Goal: Contribute content

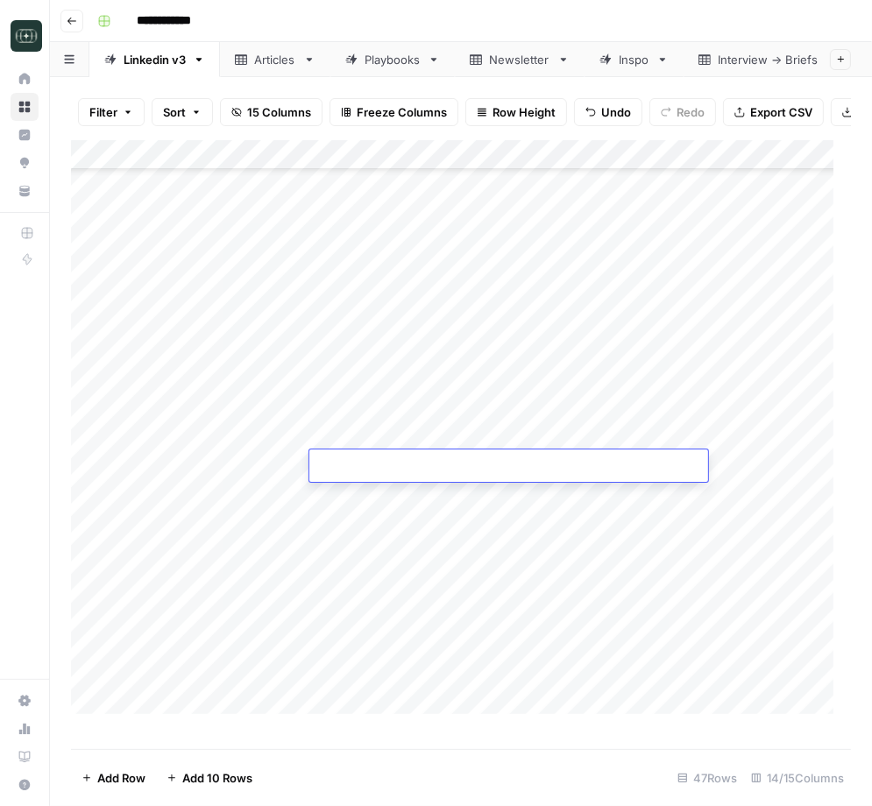
scroll to position [742, 0]
click at [493, 387] on div "Add Column" at bounding box center [461, 436] width 780 height 592
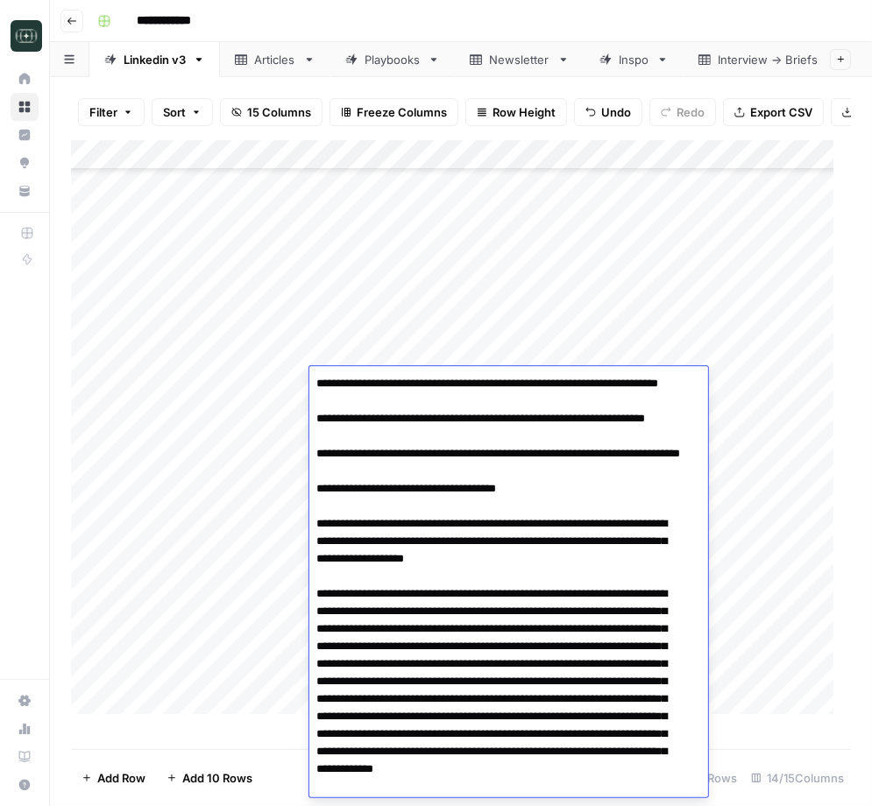
scroll to position [580, 0]
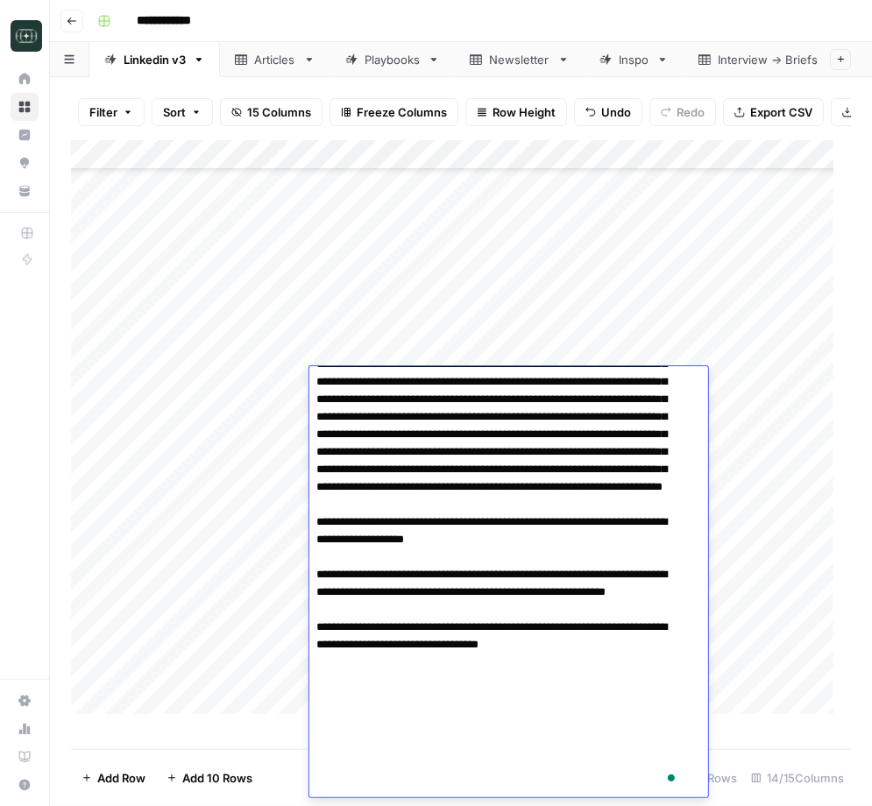
click at [408, 416] on textarea "To enrich screen reader interactions, please activate Accessibility in Grammarl…" at bounding box center [499, 294] width 381 height 1006
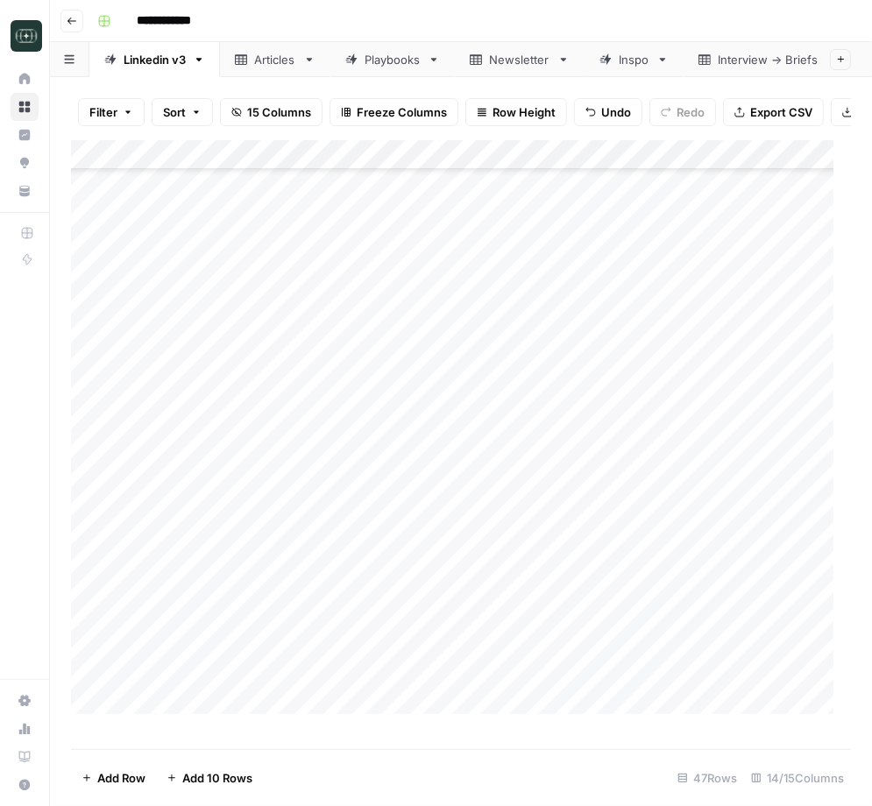
click at [351, 477] on div "Add Column" at bounding box center [461, 436] width 780 height 592
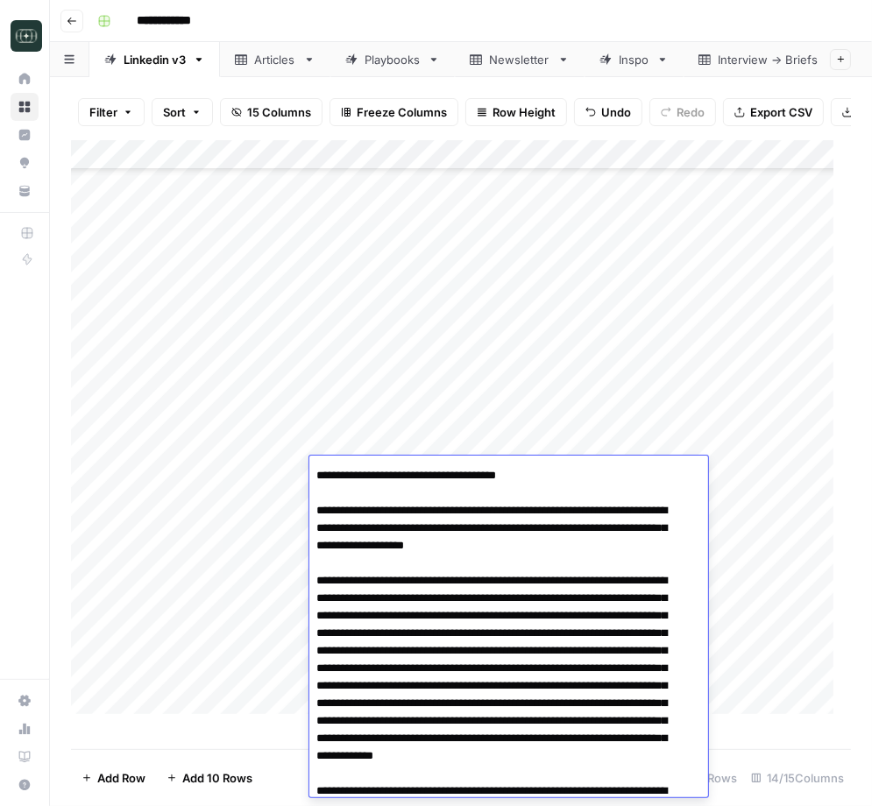
scroll to position [0, 0]
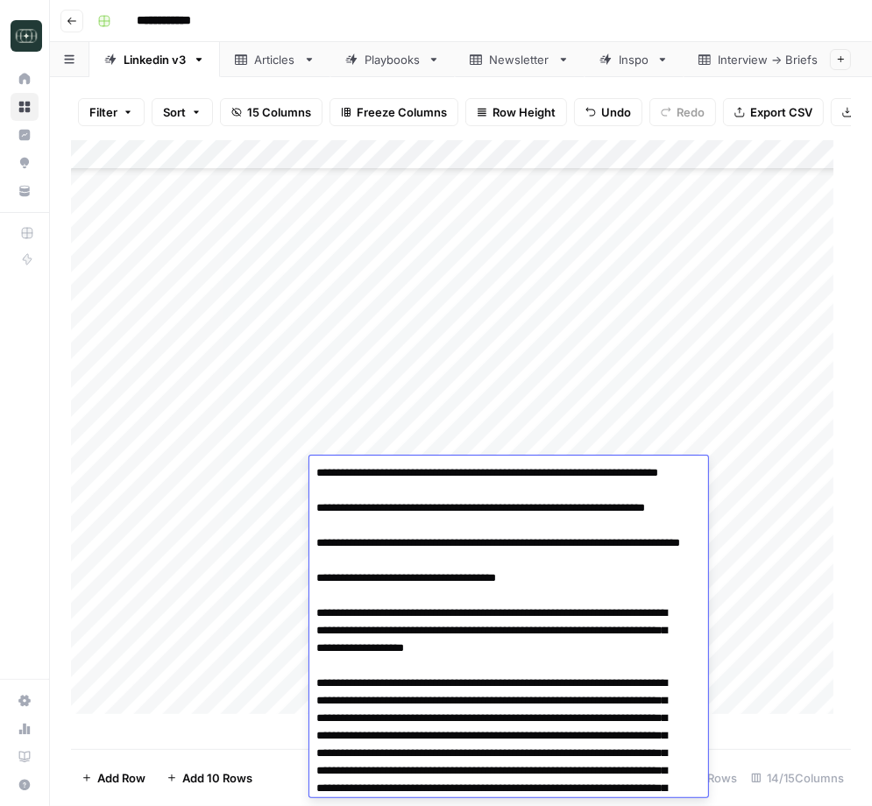
drag, startPoint x: 383, startPoint y: 473, endPoint x: 408, endPoint y: 472, distance: 25.4
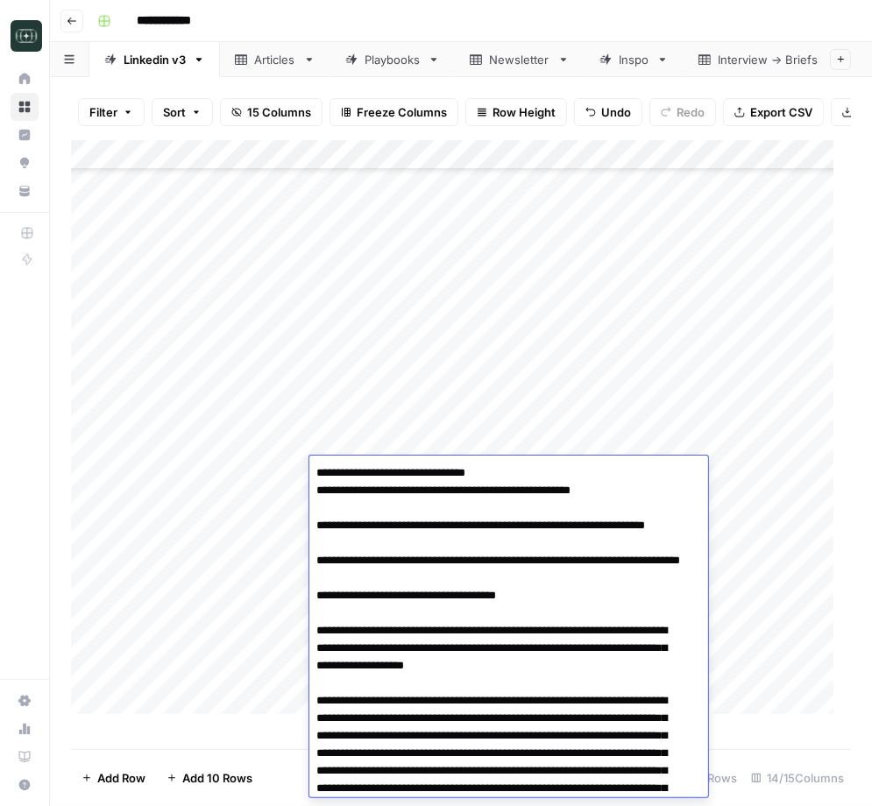
type textarea "**********"
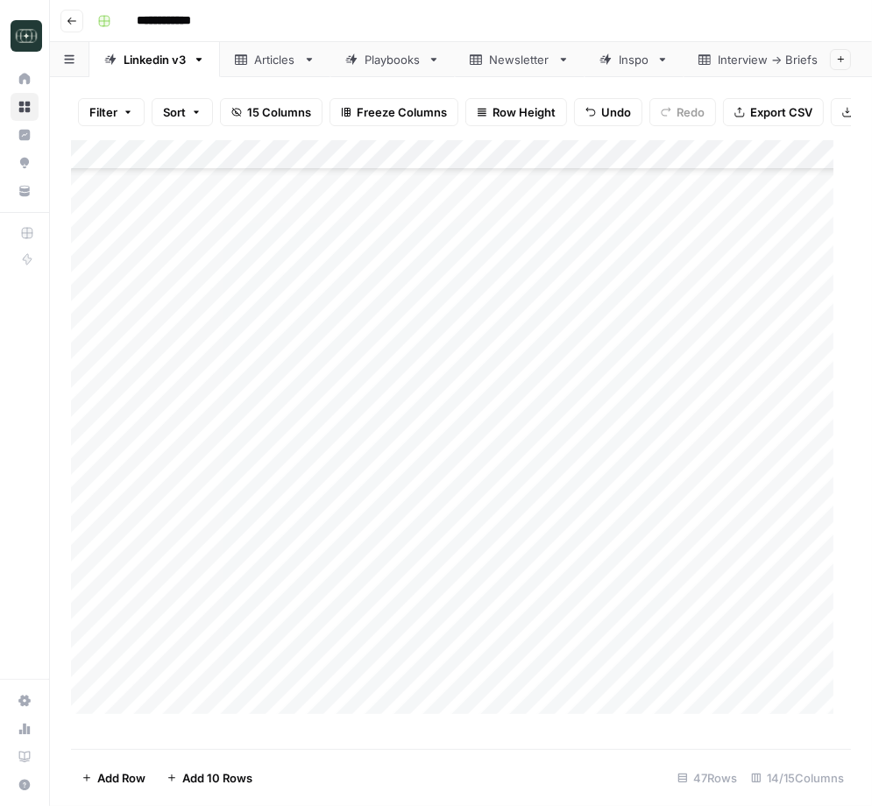
click at [418, 472] on div "Add Column" at bounding box center [461, 436] width 780 height 592
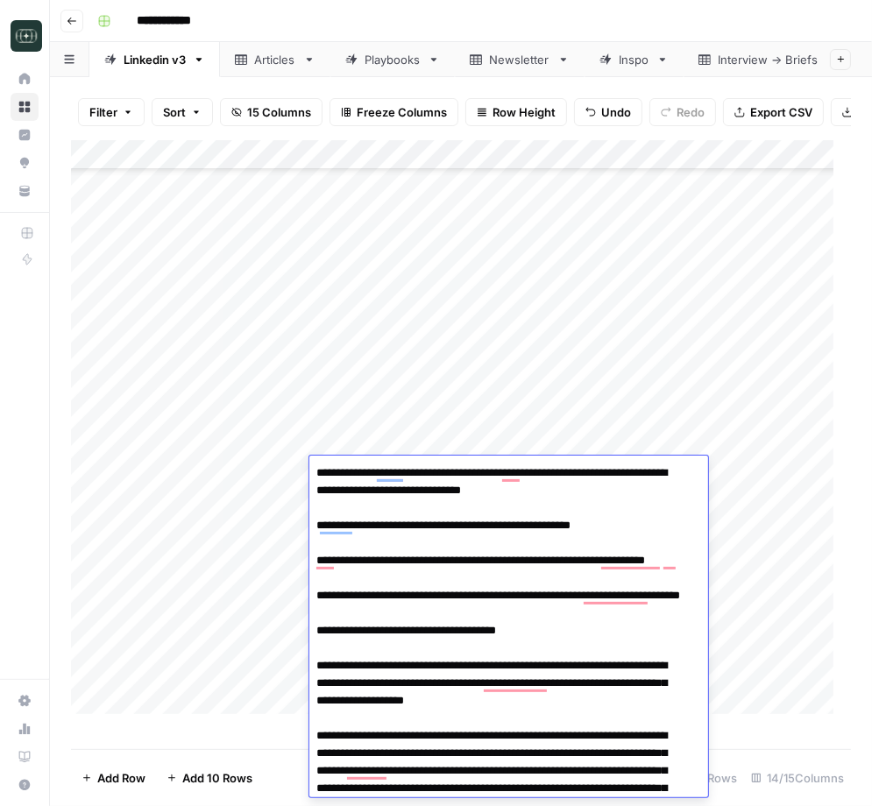
drag, startPoint x: 367, startPoint y: 525, endPoint x: 456, endPoint y: 615, distance: 126.4
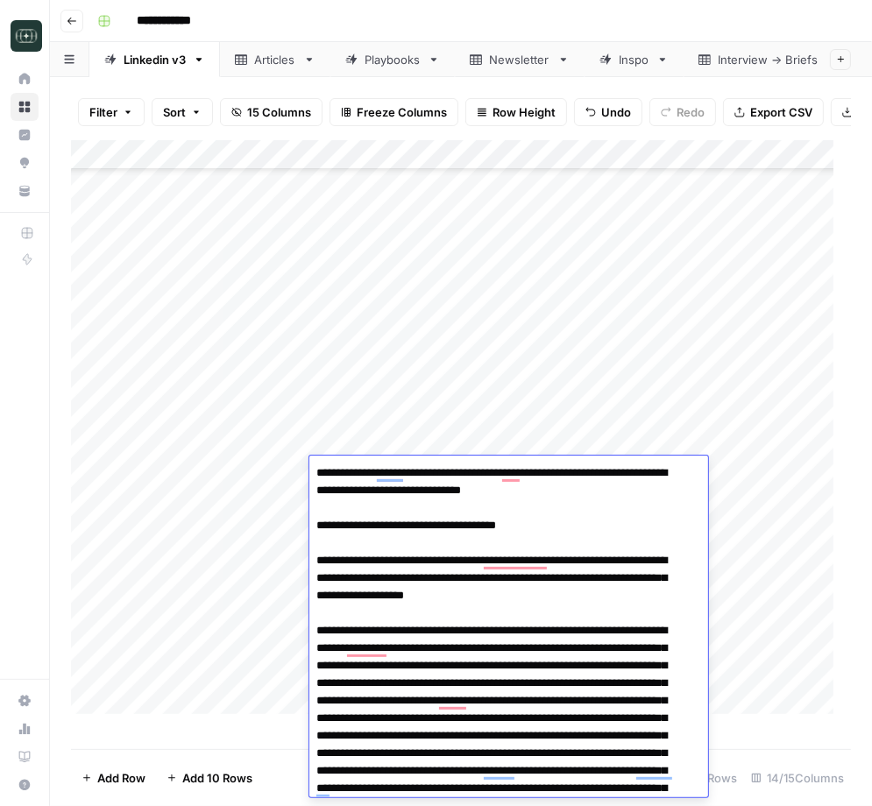
scroll to position [65, 0]
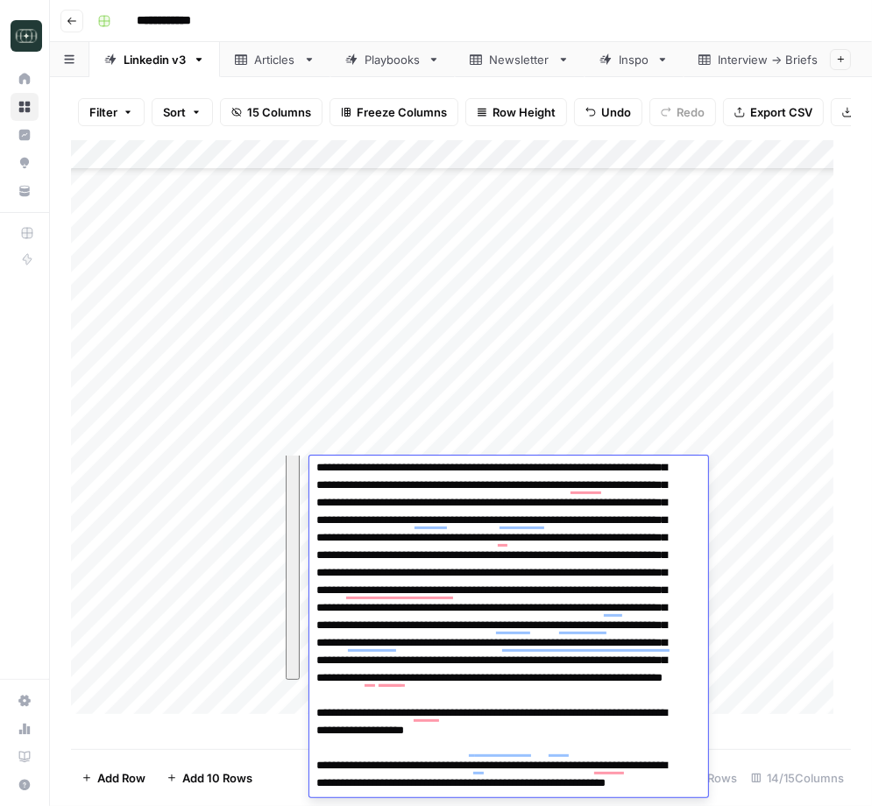
scroll to position [581, 0]
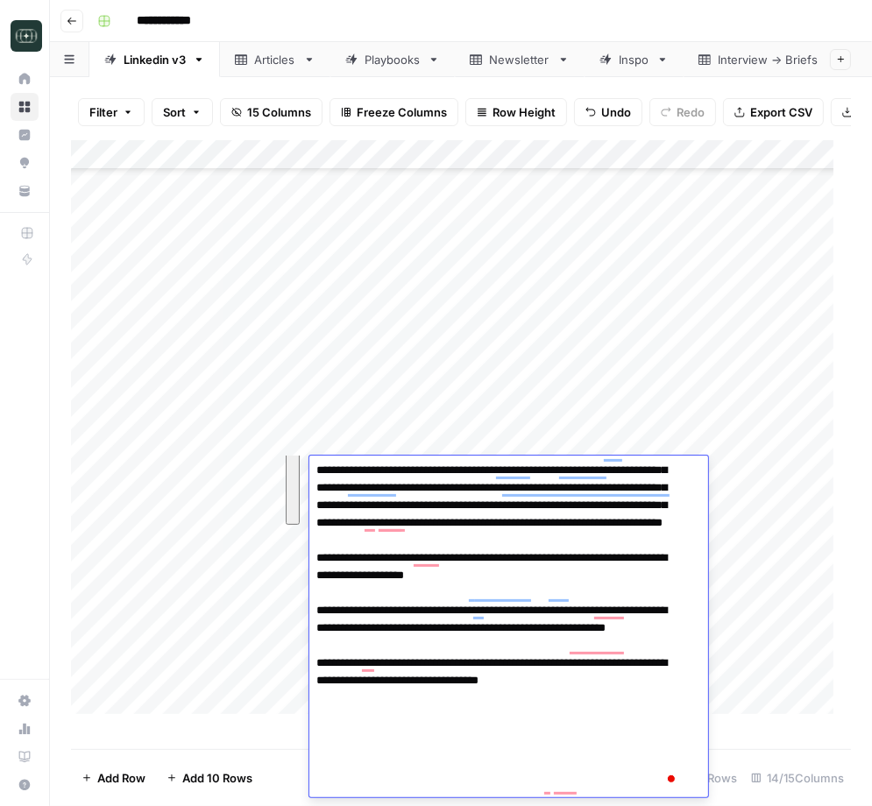
drag, startPoint x: 337, startPoint y: 497, endPoint x: 671, endPoint y: 585, distance: 344.4
click at [671, 585] on textarea "To enrich screen reader interactions, please activate Accessibility in Grammarl…" at bounding box center [499, 339] width 381 height 919
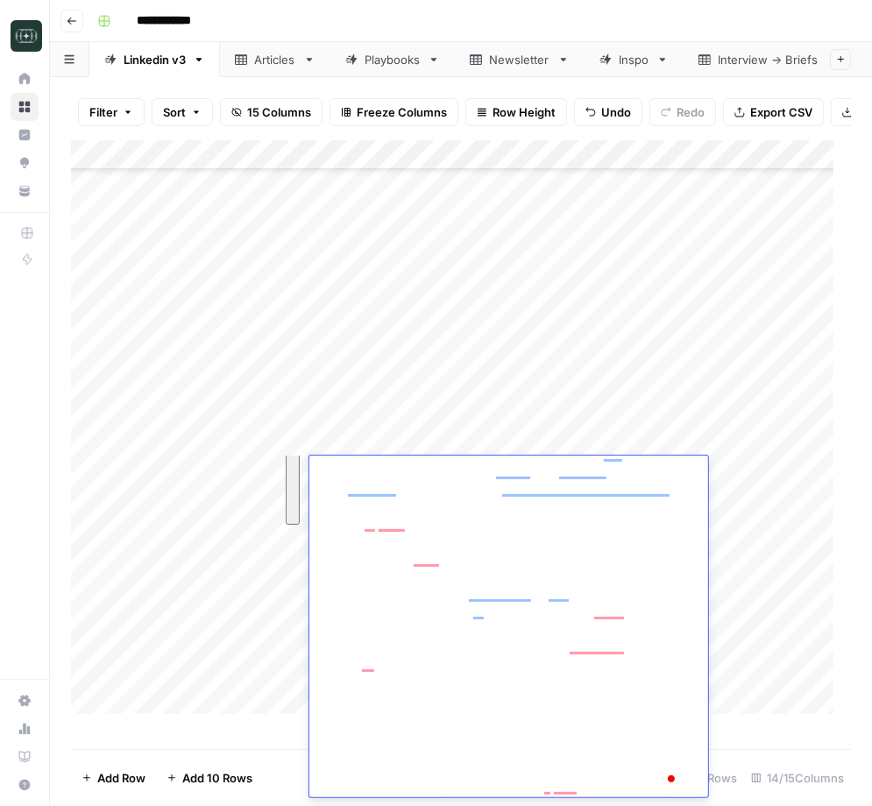
scroll to position [0, 0]
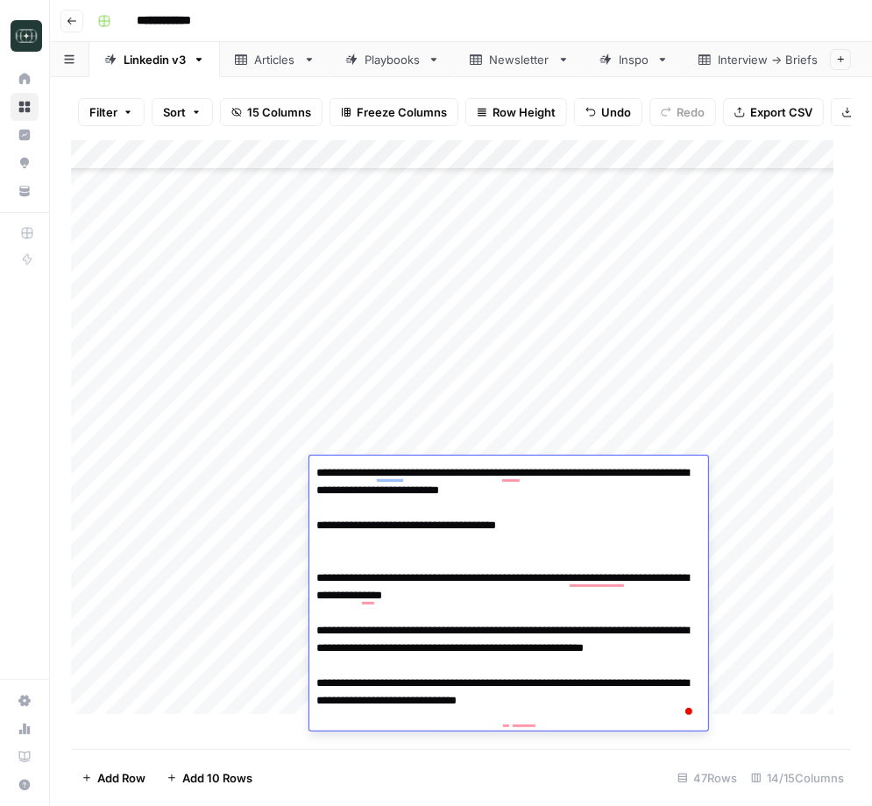
paste textarea "**********"
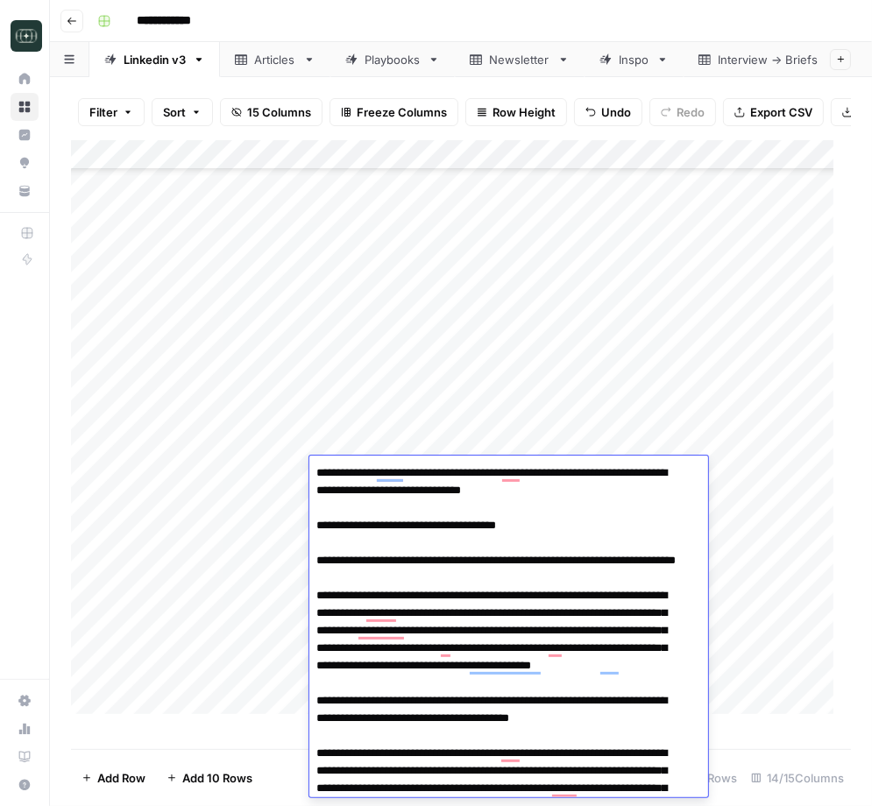
paste textarea "**********"
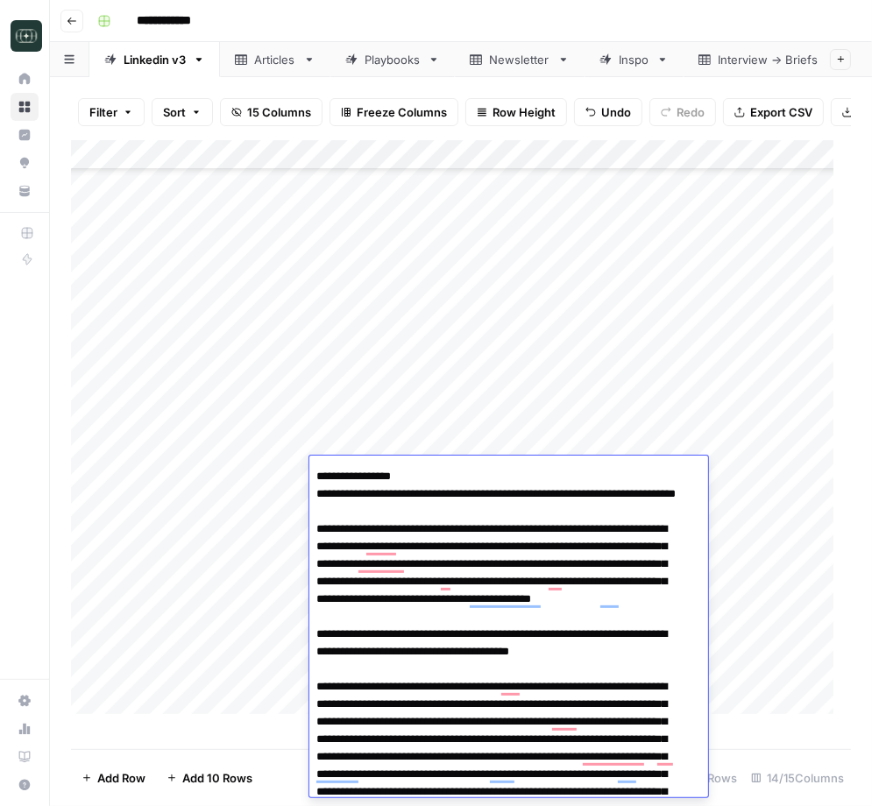
click at [512, 552] on textarea "To enrich screen reader interactions, please activate Accessibility in Grammarl…" at bounding box center [499, 783] width 381 height 813
click at [621, 565] on textarea "To enrich screen reader interactions, please activate Accessibility in Grammarl…" at bounding box center [499, 783] width 381 height 813
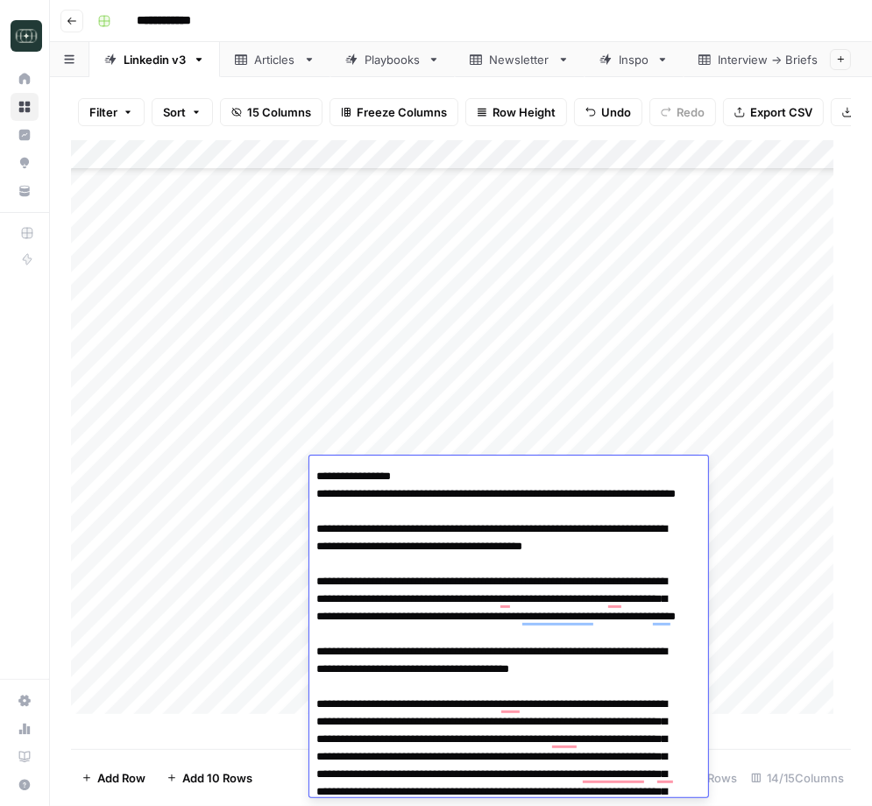
paste textarea "**********"
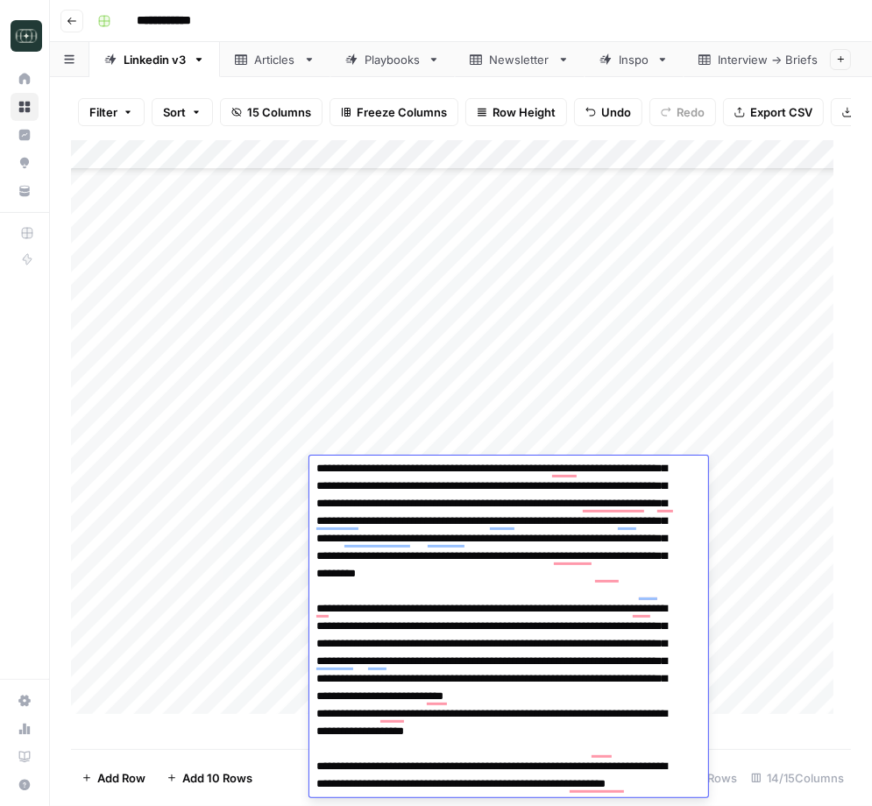
scroll to position [511, 0]
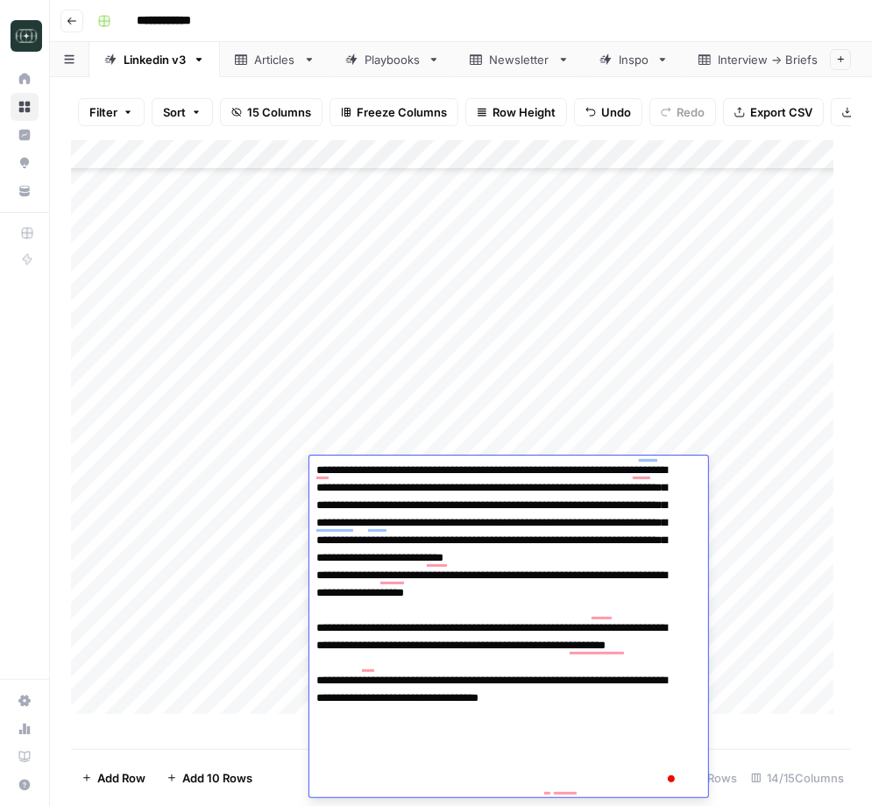
click at [499, 625] on textarea "To enrich screen reader interactions, please activate Accessibility in Grammarl…" at bounding box center [499, 374] width 381 height 848
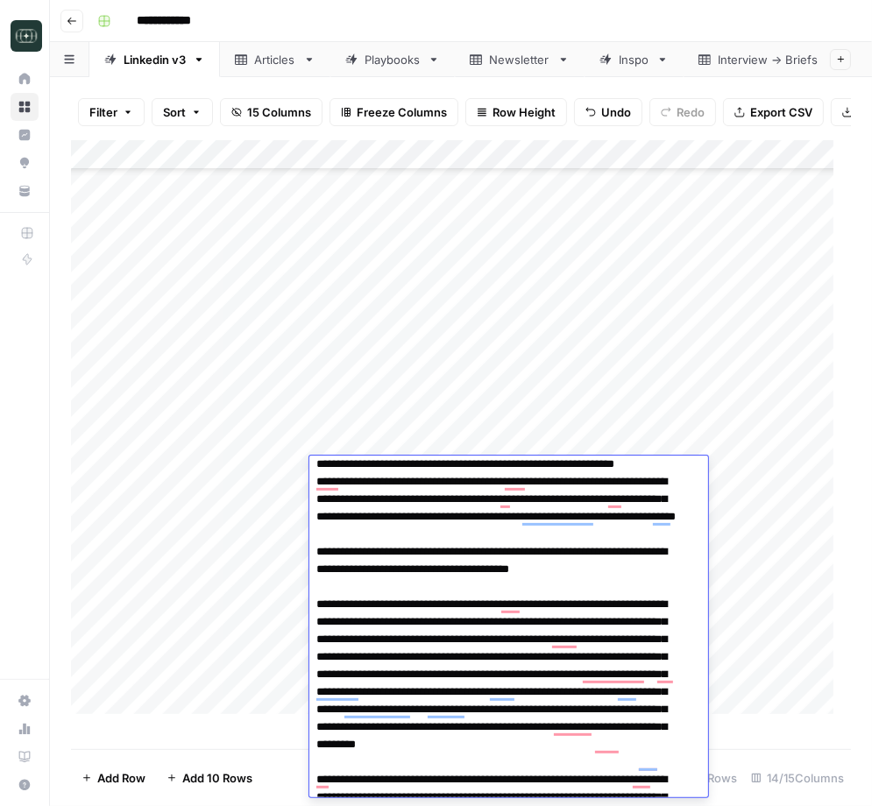
scroll to position [2, 0]
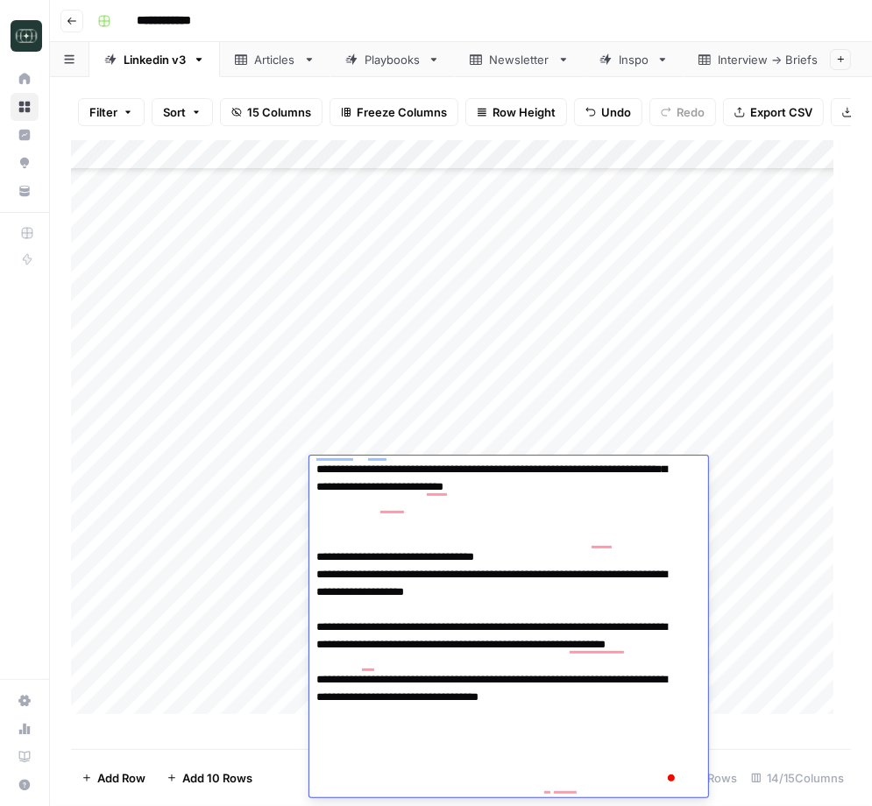
drag, startPoint x: 485, startPoint y: 665, endPoint x: 472, endPoint y: 643, distance: 25.6
click at [472, 643] on textarea "To enrich screen reader interactions, please activate Accessibility in Grammarl…" at bounding box center [499, 321] width 381 height 954
paste textarea "*****"
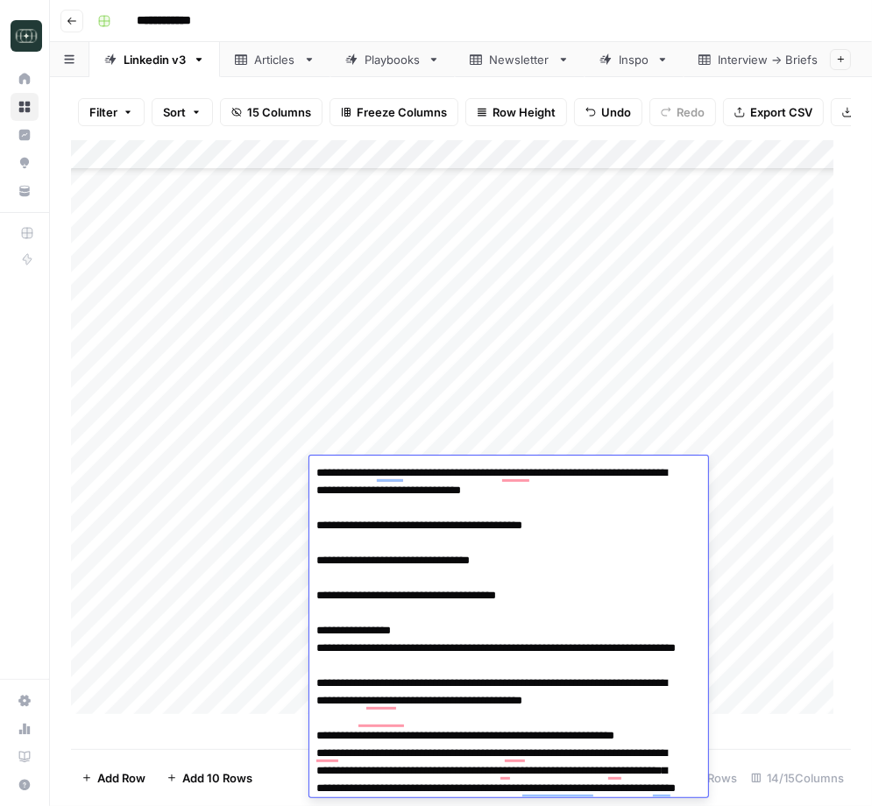
paste textarea "**********"
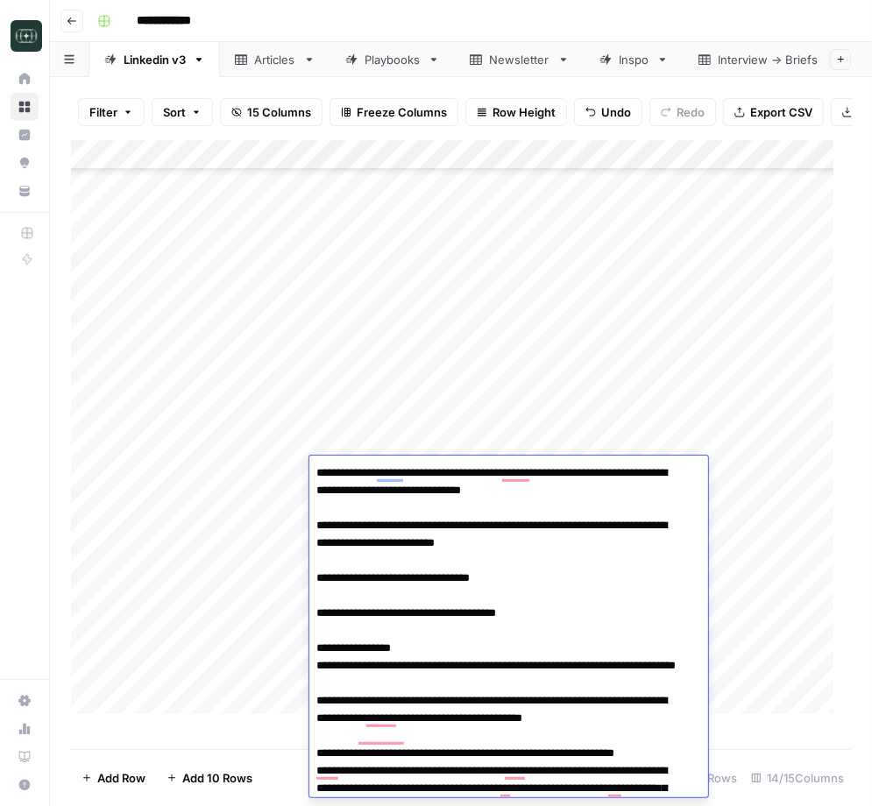
drag, startPoint x: 594, startPoint y: 524, endPoint x: 683, endPoint y: 523, distance: 88.5
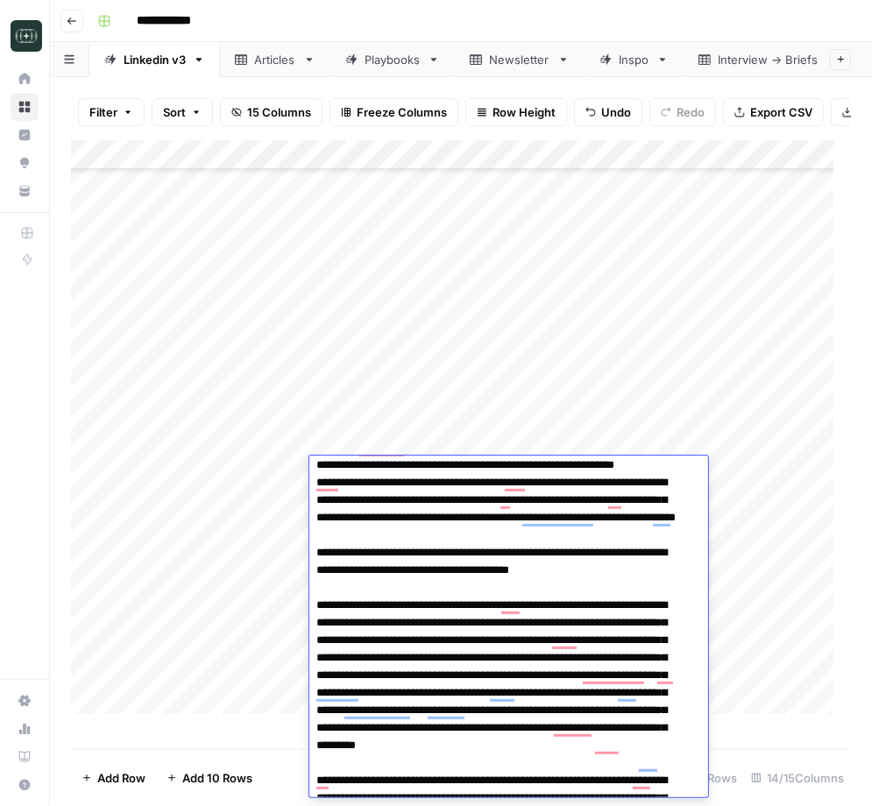
scroll to position [414, 0]
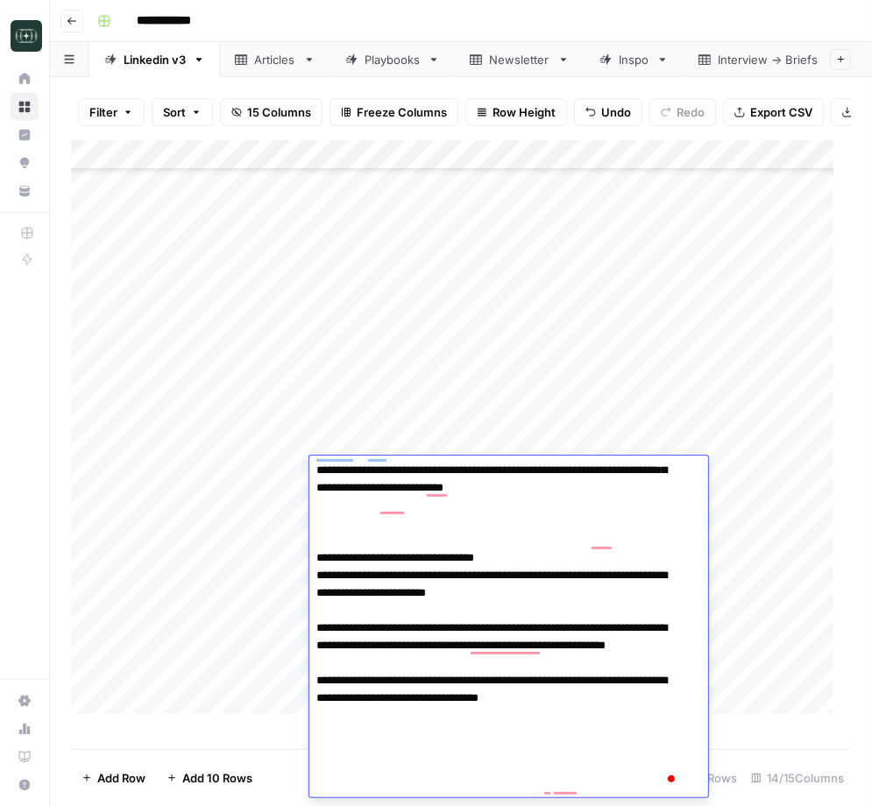
click at [498, 594] on textarea "To enrich screen reader interactions, please activate Accessibility in Grammarl…" at bounding box center [499, 295] width 381 height 1006
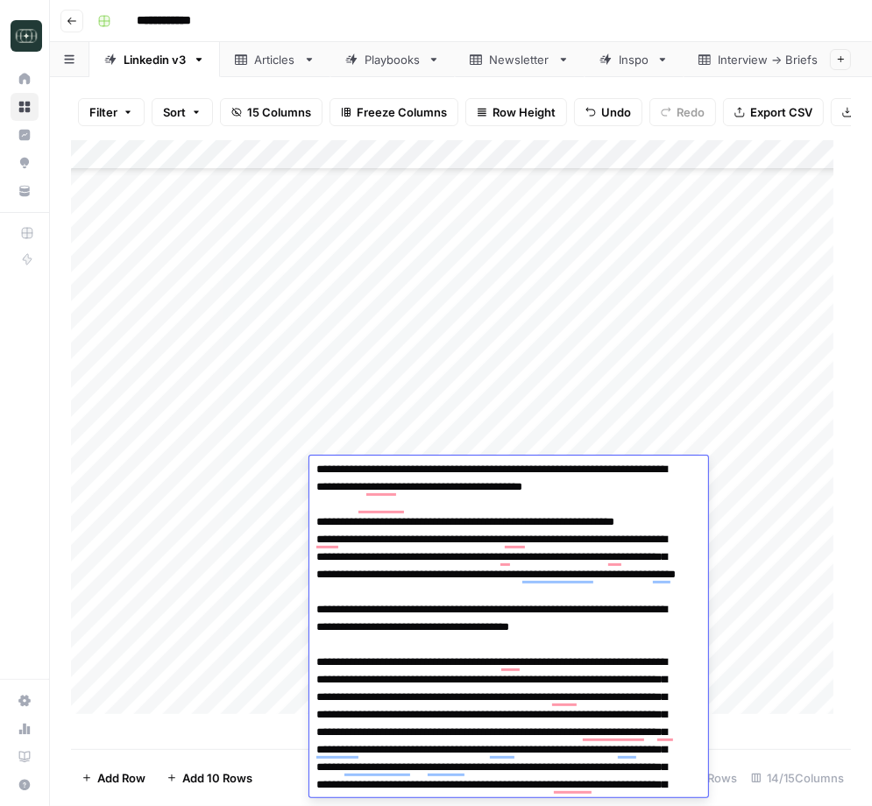
scroll to position [167, 0]
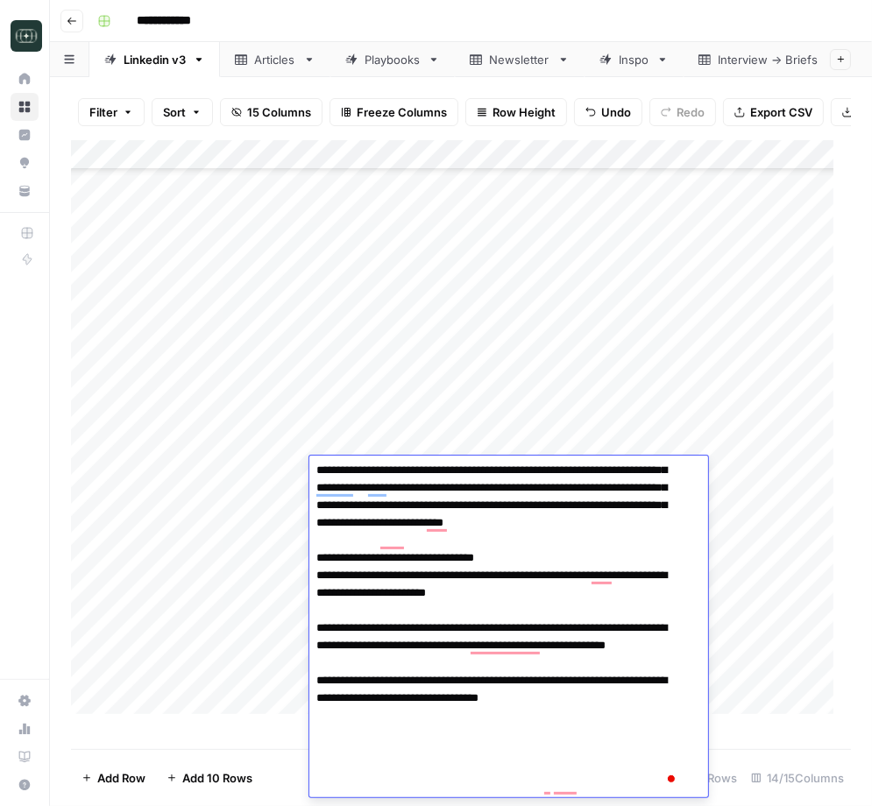
click at [571, 697] on textarea "To enrich screen reader interactions, please activate Accessibility in Grammarl…" at bounding box center [499, 312] width 381 height 971
click at [571, 699] on textarea "To enrich screen reader interactions, please activate Accessibility in Grammarl…" at bounding box center [499, 312] width 381 height 971
click at [548, 699] on textarea "To enrich screen reader interactions, please activate Accessibility in Grammarl…" at bounding box center [499, 312] width 381 height 971
click at [578, 698] on textarea "To enrich screen reader interactions, please activate Accessibility in Grammarl…" at bounding box center [499, 312] width 381 height 971
drag, startPoint x: 578, startPoint y: 698, endPoint x: 424, endPoint y: 735, distance: 158.0
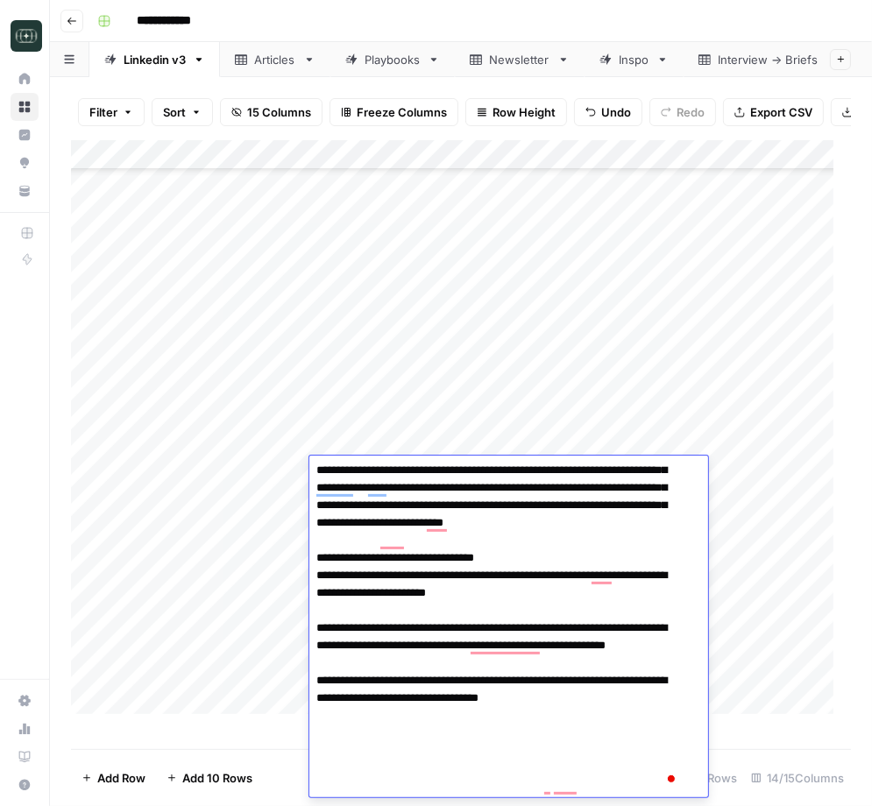
click at [424, 735] on textarea "To enrich screen reader interactions, please activate Accessibility in Grammarl…" at bounding box center [499, 312] width 381 height 971
paste textarea "To enrich screen reader interactions, please activate Accessibility in Grammarl…"
type textarea "**********"
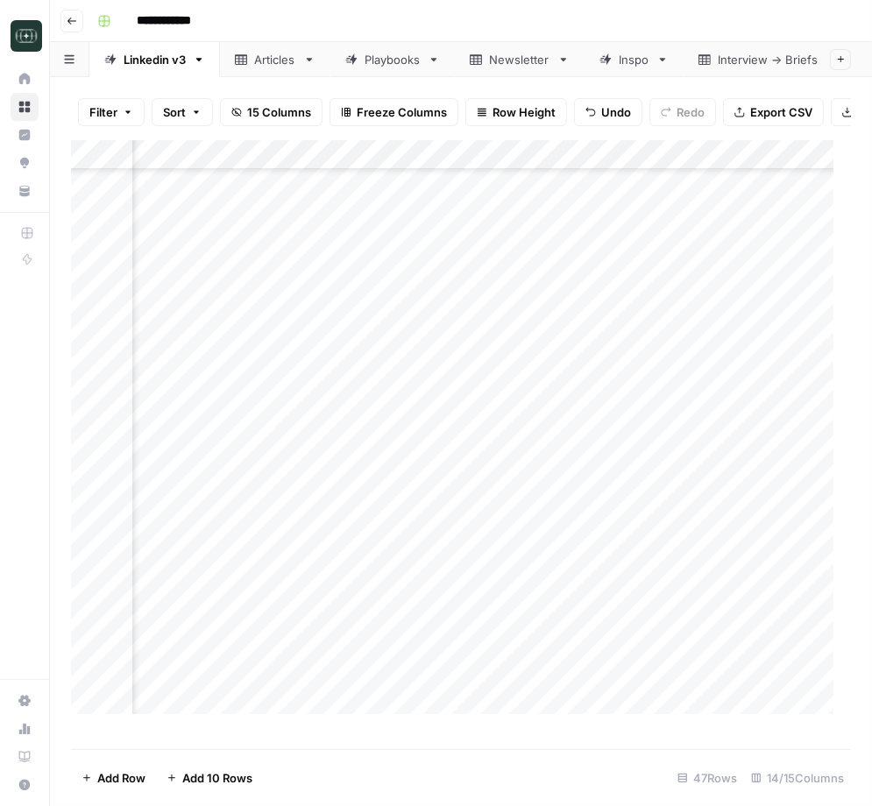
click at [555, 480] on div "Add Column" at bounding box center [461, 436] width 780 height 592
click at [567, 472] on div "Add Column" at bounding box center [461, 436] width 780 height 592
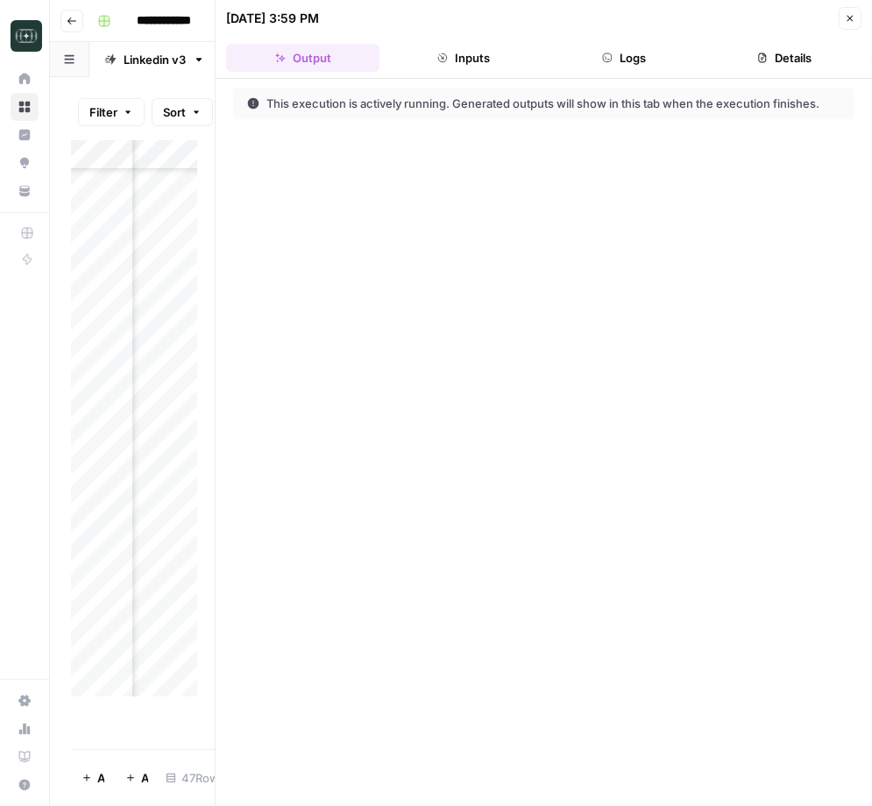
click at [846, 8] on button "Close" at bounding box center [850, 18] width 23 height 23
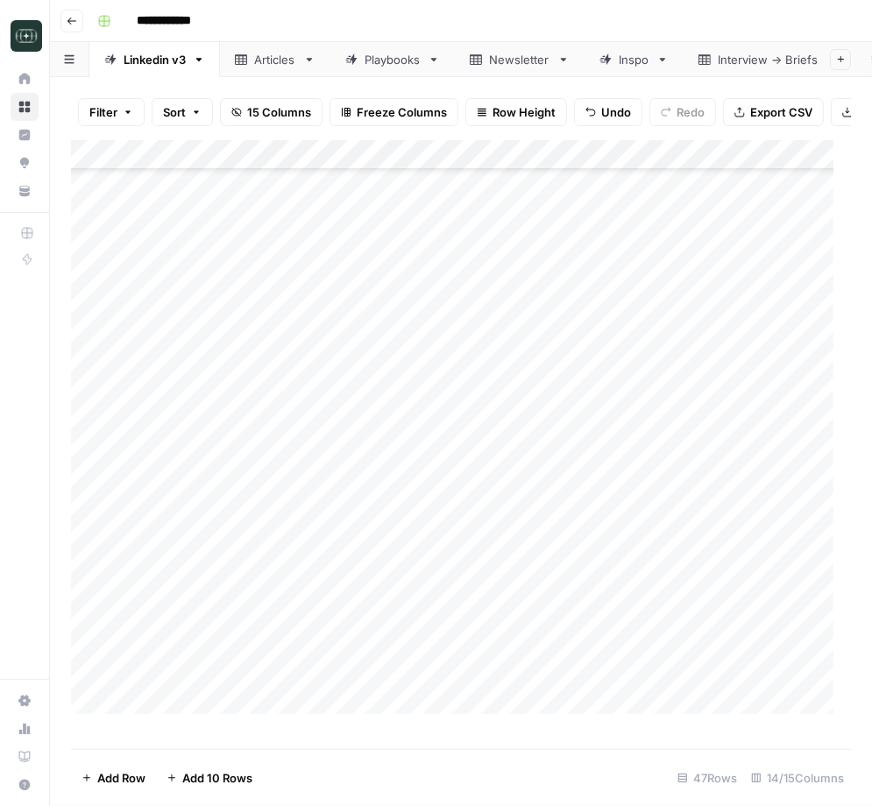
click at [394, 463] on div "Add Column" at bounding box center [461, 436] width 780 height 592
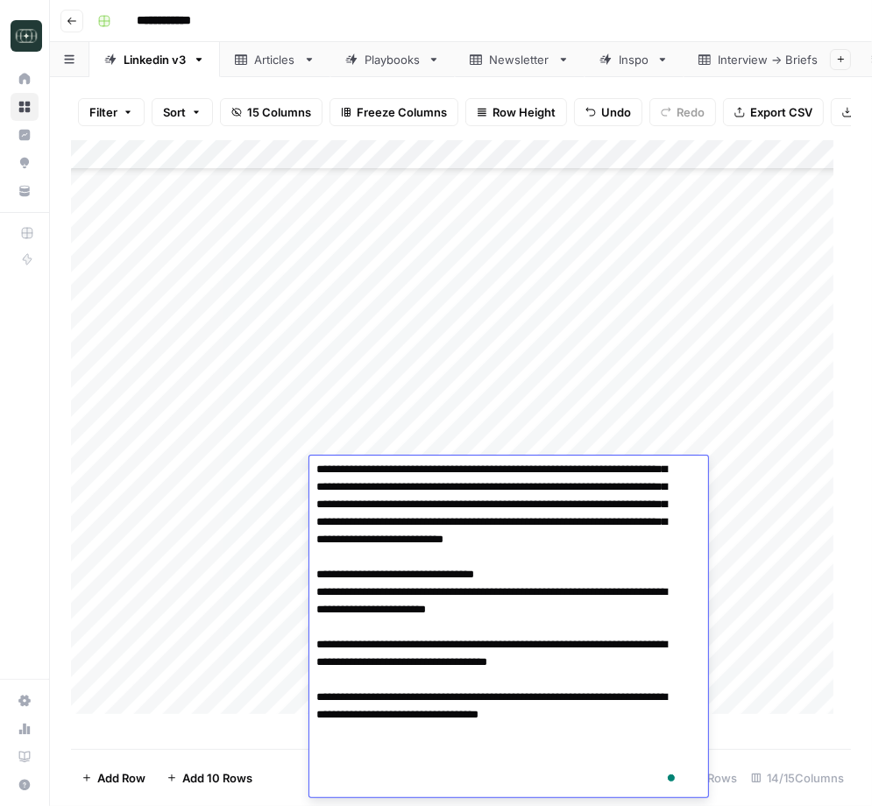
click at [396, 533] on textarea "To enrich screen reader interactions, please activate Accessibility in Grammarl…" at bounding box center [499, 321] width 381 height 954
click at [738, 394] on div "Add Column" at bounding box center [461, 436] width 780 height 592
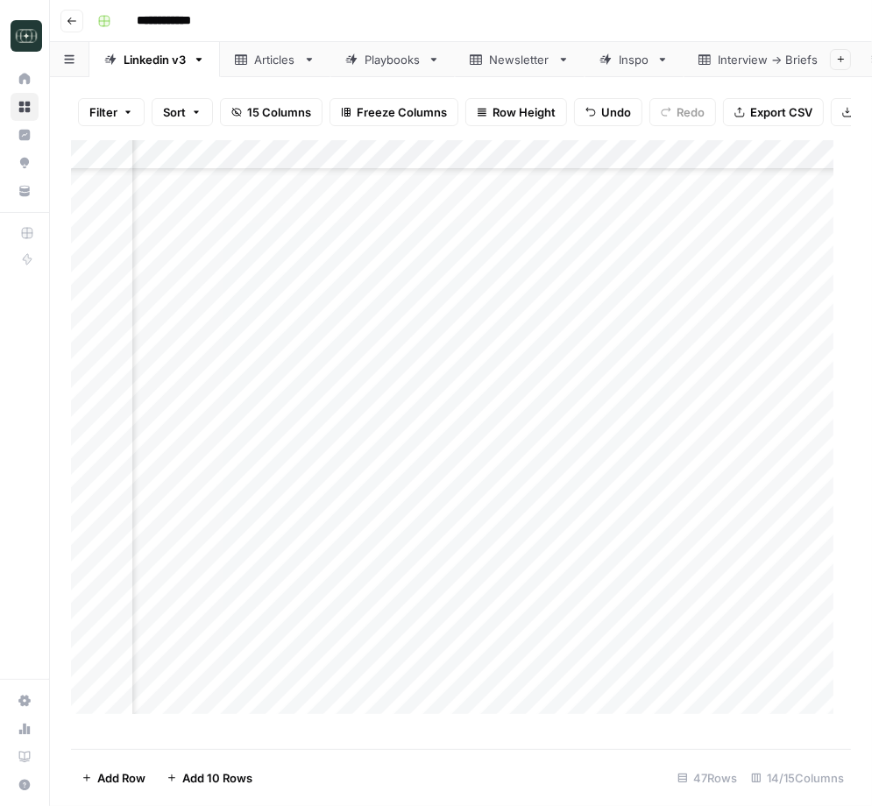
scroll to position [754, 678]
click at [650, 470] on div "Add Column" at bounding box center [461, 436] width 780 height 592
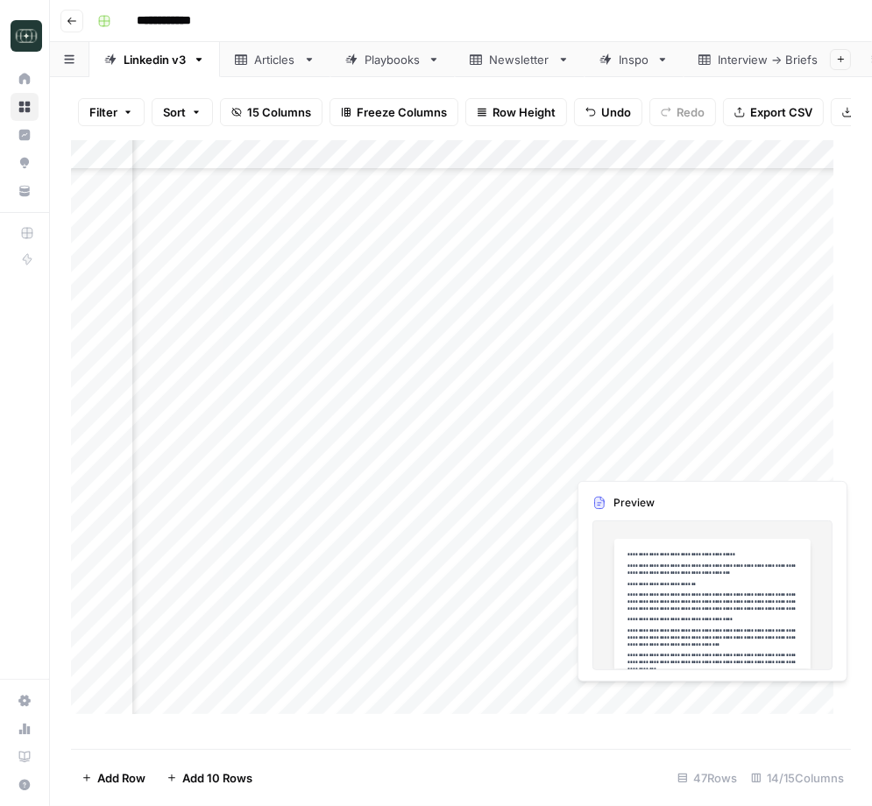
click at [650, 470] on div "Add Column" at bounding box center [461, 436] width 780 height 592
click at [650, 470] on div at bounding box center [655, 460] width 179 height 32
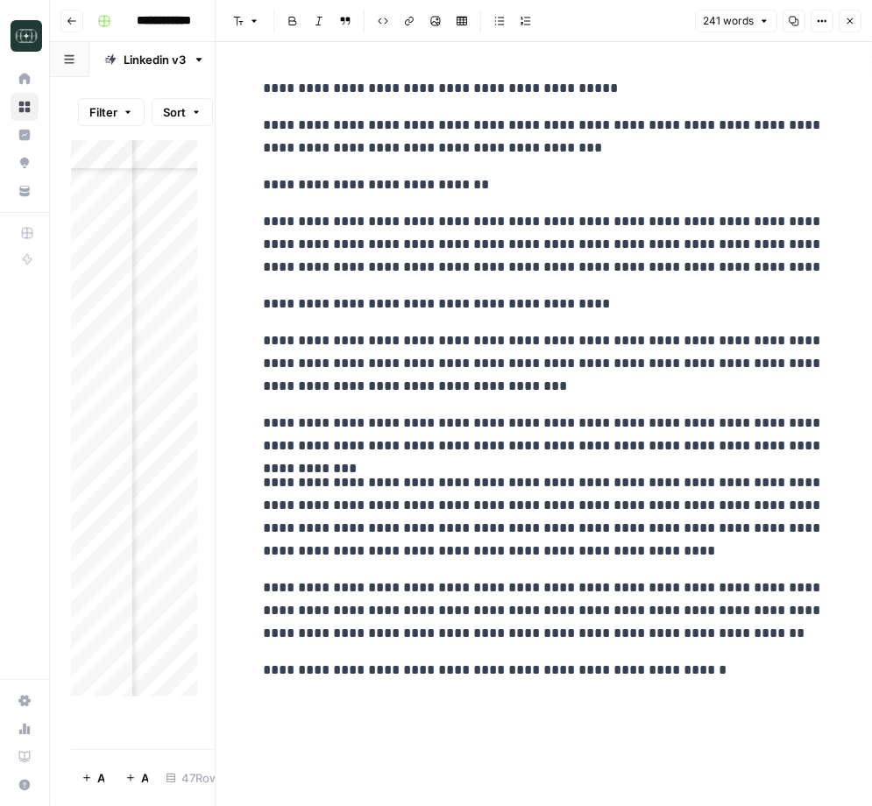
click at [359, 231] on p "**********" at bounding box center [544, 244] width 561 height 68
drag, startPoint x: 359, startPoint y: 231, endPoint x: 665, endPoint y: 664, distance: 531.4
click at [665, 664] on div "**********" at bounding box center [544, 379] width 582 height 619
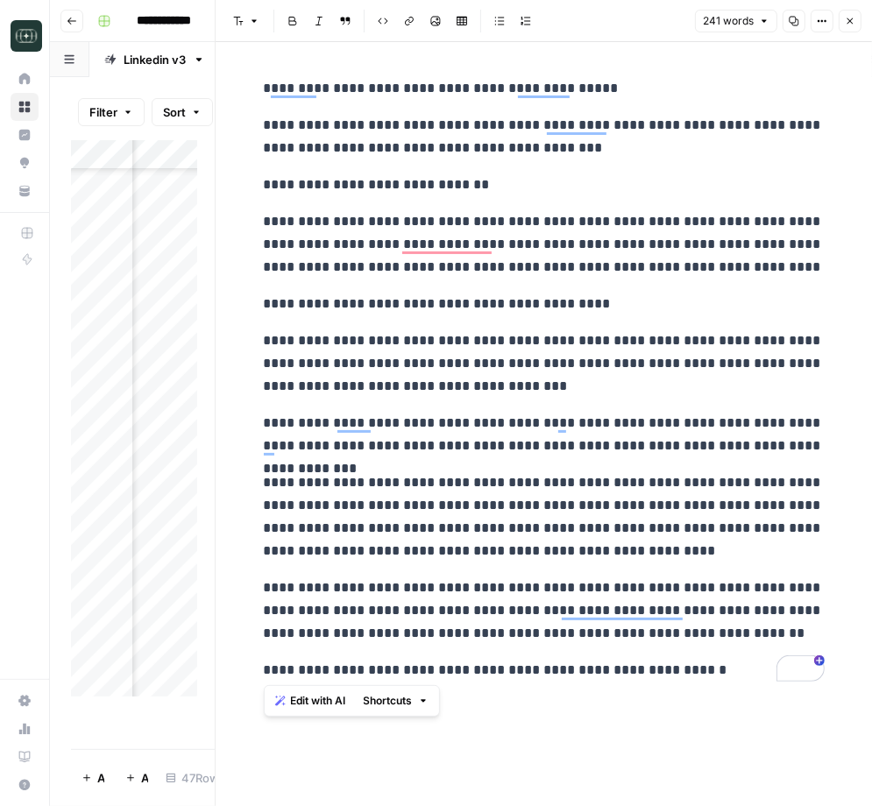
copy div "**********"
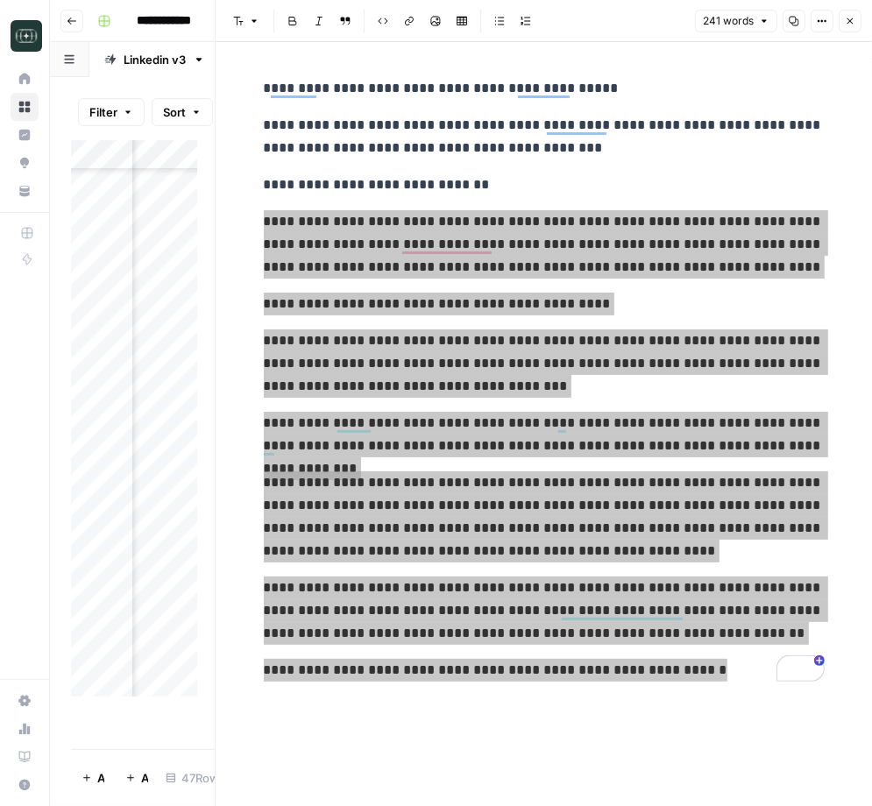
scroll to position [754, 678]
